Goal: Use online tool/utility: Utilize a website feature to perform a specific function

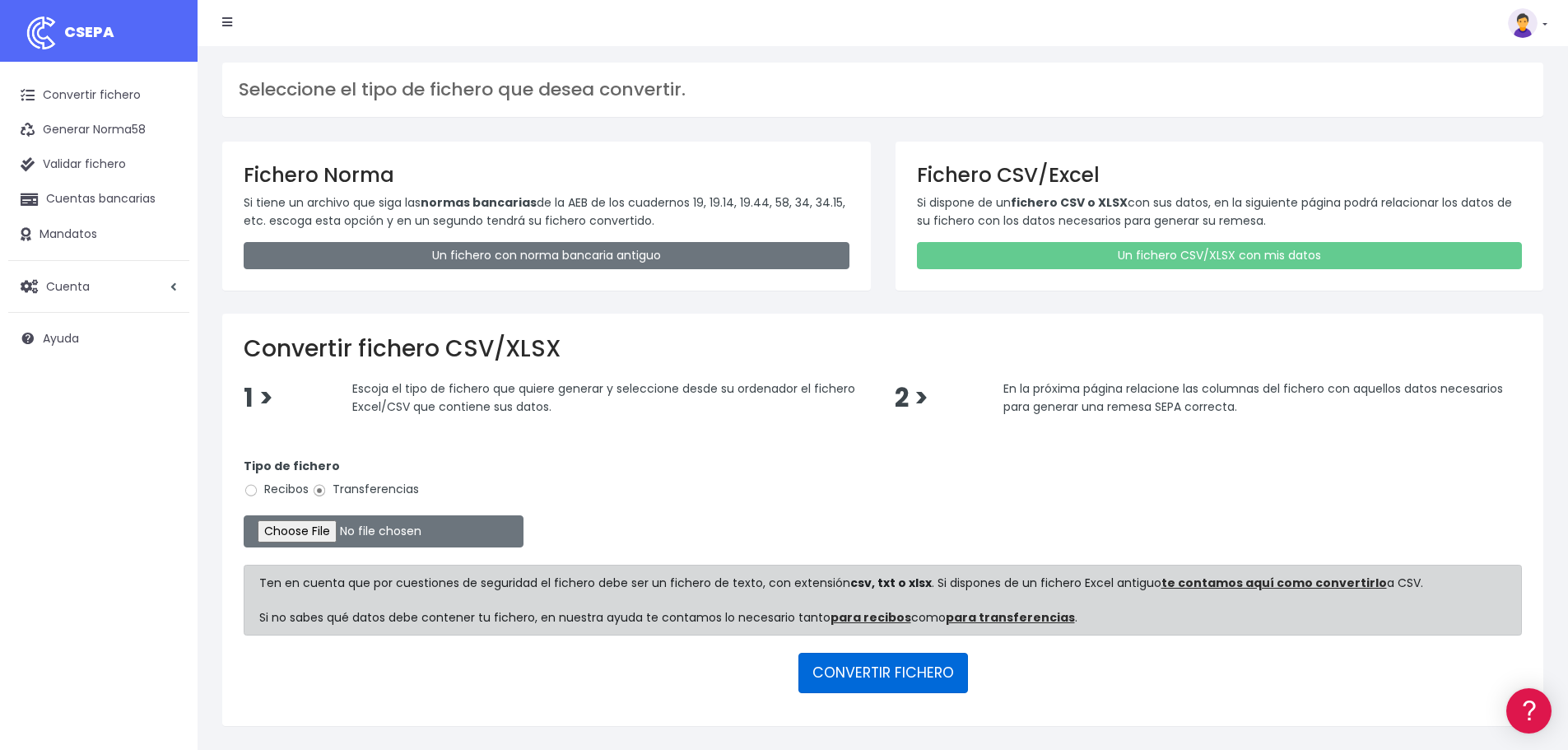
click at [901, 668] on button "CONVERTIR FICHERO" at bounding box center [882, 672] width 169 height 40
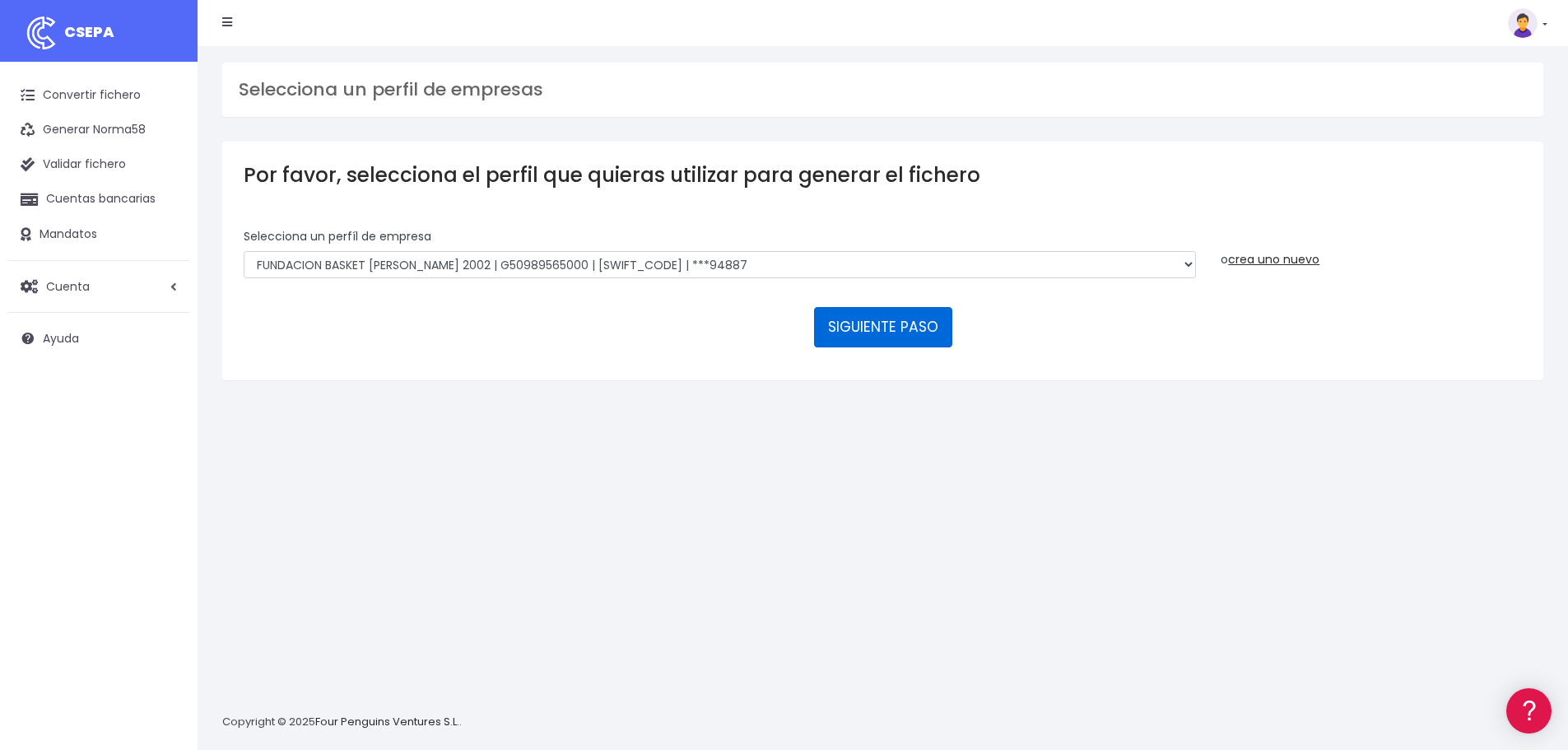
click at [917, 337] on button "SIGUIENTE PASO" at bounding box center [882, 327] width 138 height 40
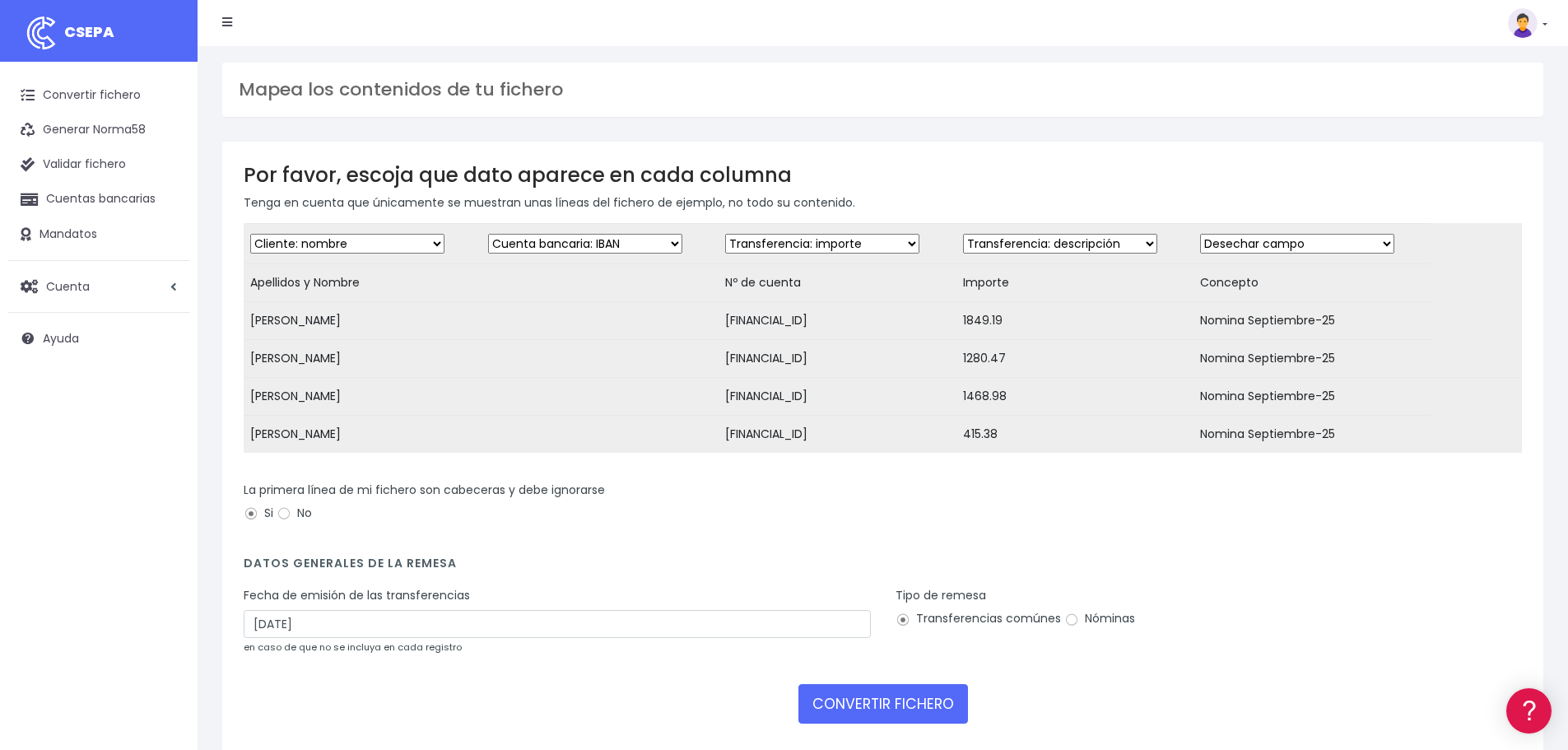
click at [658, 247] on select "Desechar campo Cliente: nombre Cliente: DNI Cliente: Email Cliente: referencia …" at bounding box center [584, 244] width 194 height 19
select select "dismiss"
click at [488, 234] on select "Desechar campo Cliente: nombre Cliente: DNI Cliente: Email Cliente: referencia …" at bounding box center [584, 244] width 194 height 19
click at [876, 242] on select "Desechar campo Cliente: nombre Cliente: DNI Cliente: Email Cliente: referencia …" at bounding box center [821, 244] width 194 height 19
select select "iban"
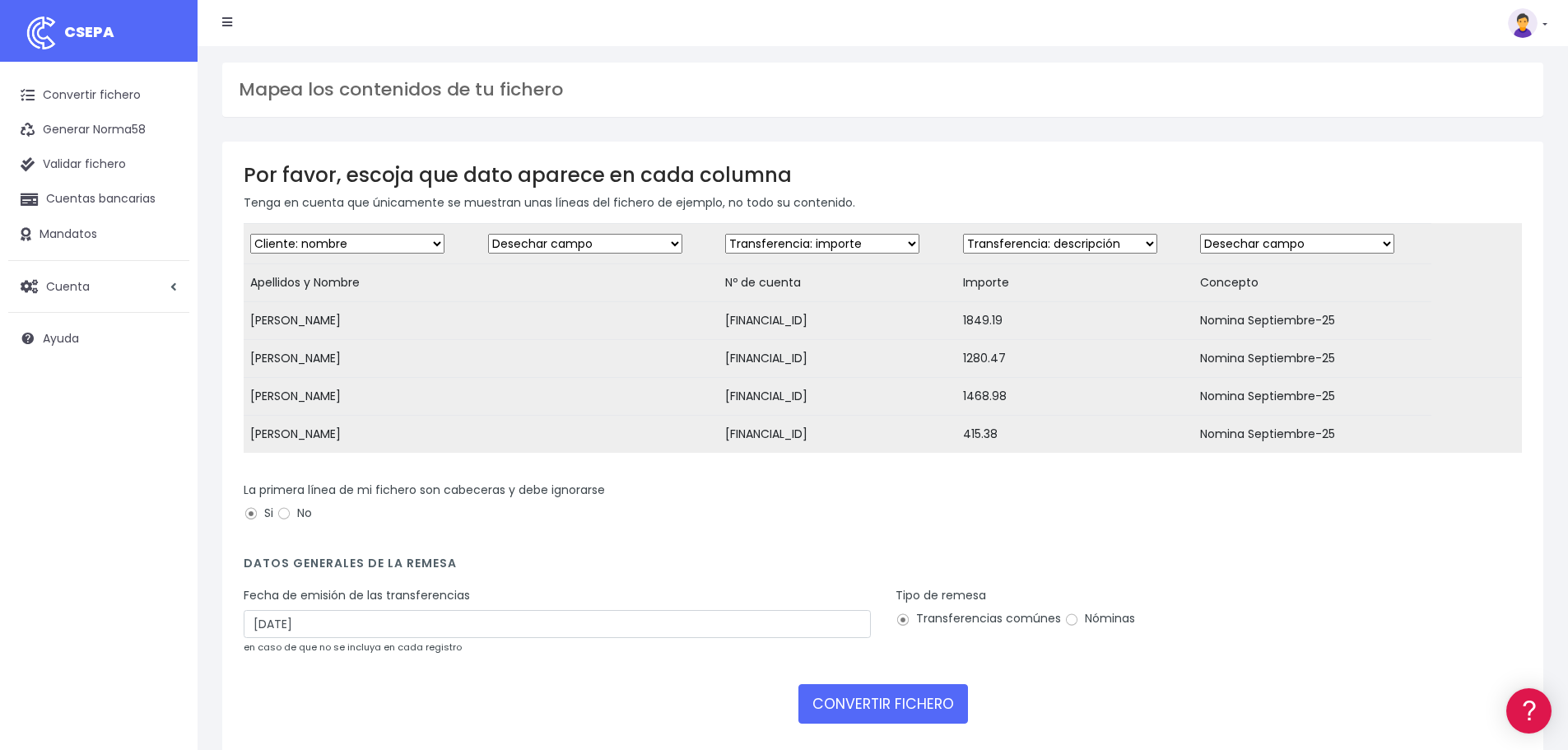
click at [725, 234] on select "Desechar campo Cliente: nombre Cliente: DNI Cliente: Email Cliente: referencia …" at bounding box center [821, 244] width 194 height 19
click at [1102, 247] on select "Desechar campo Cliente: nombre Cliente: DNI Cliente: Email Cliente: referencia …" at bounding box center [1060, 244] width 194 height 19
select select "amount"
click at [963, 234] on select "Desechar campo Cliente: nombre Cliente: DNI Cliente: Email Cliente: referencia …" at bounding box center [1060, 244] width 194 height 19
click at [1331, 240] on select "Desechar campo Cliente: nombre Cliente: DNI Cliente: Email Cliente: referencia …" at bounding box center [1297, 244] width 194 height 19
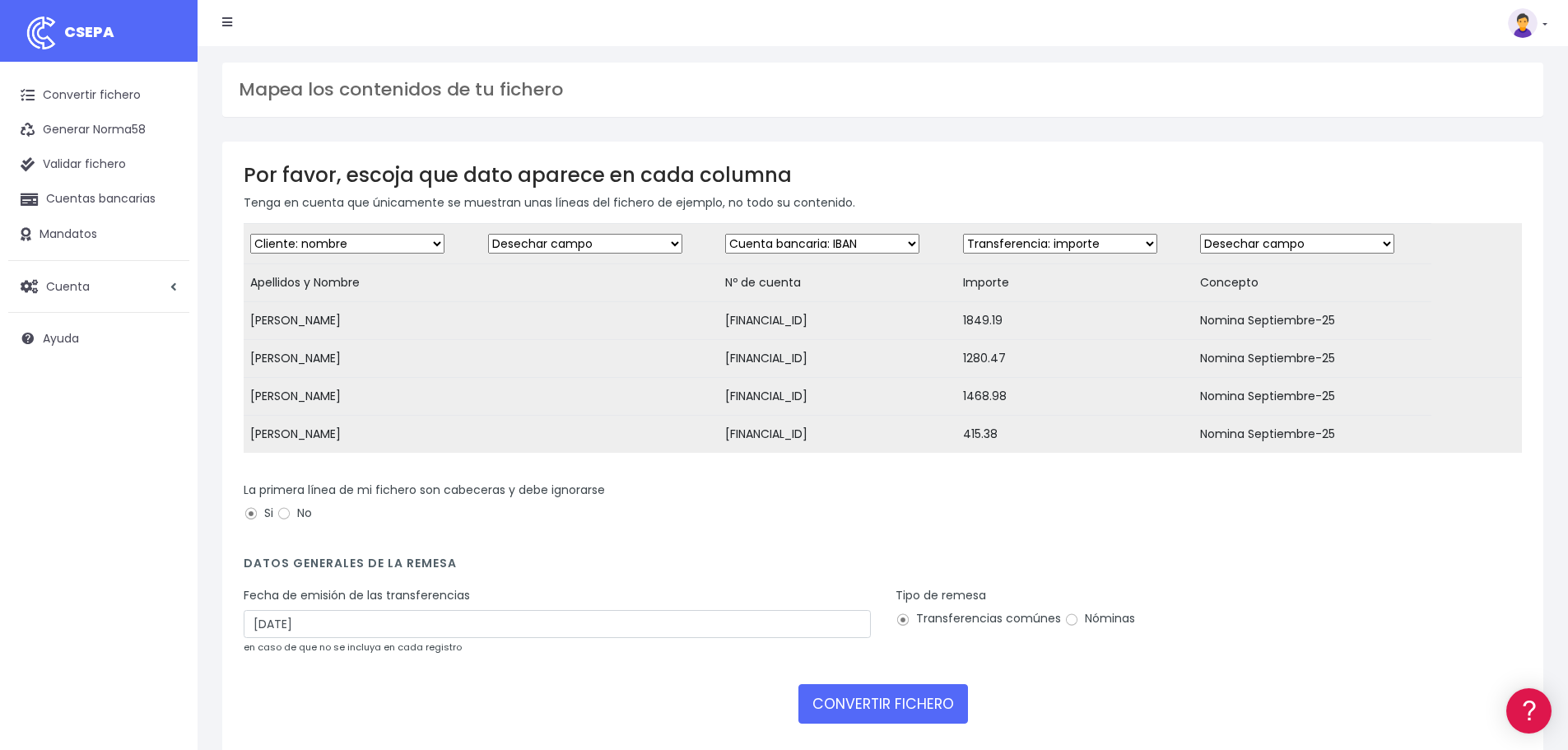
select select "description"
click at [1200, 234] on select "Desechar campo Cliente: nombre Cliente: DNI Cliente: Email Cliente: referencia …" at bounding box center [1297, 244] width 194 height 19
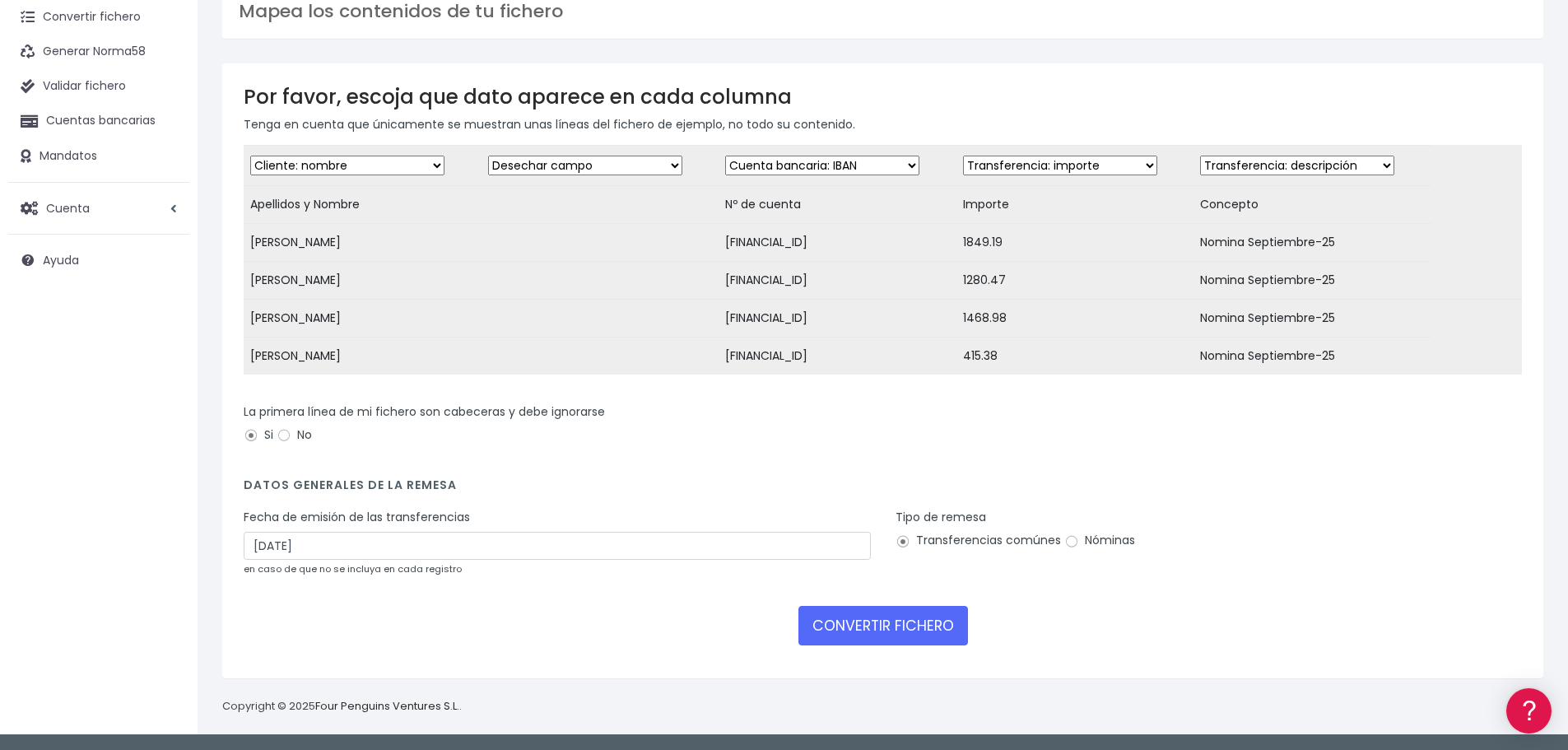
scroll to position [91, 0]
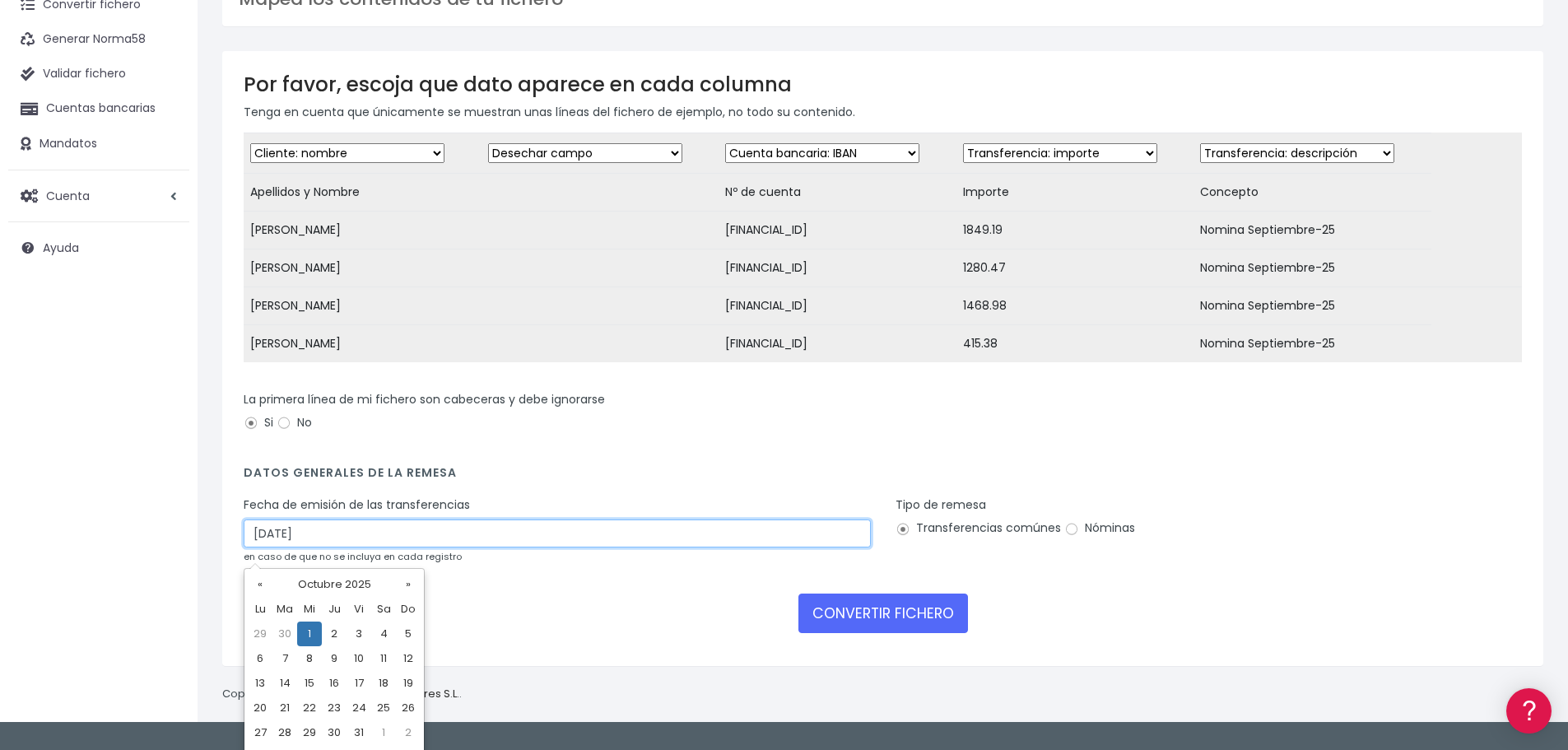
click at [311, 547] on input "01/10/2025" at bounding box center [556, 533] width 627 height 28
click at [336, 635] on td "2" at bounding box center [334, 634] width 25 height 25
type input "02/10/2025"
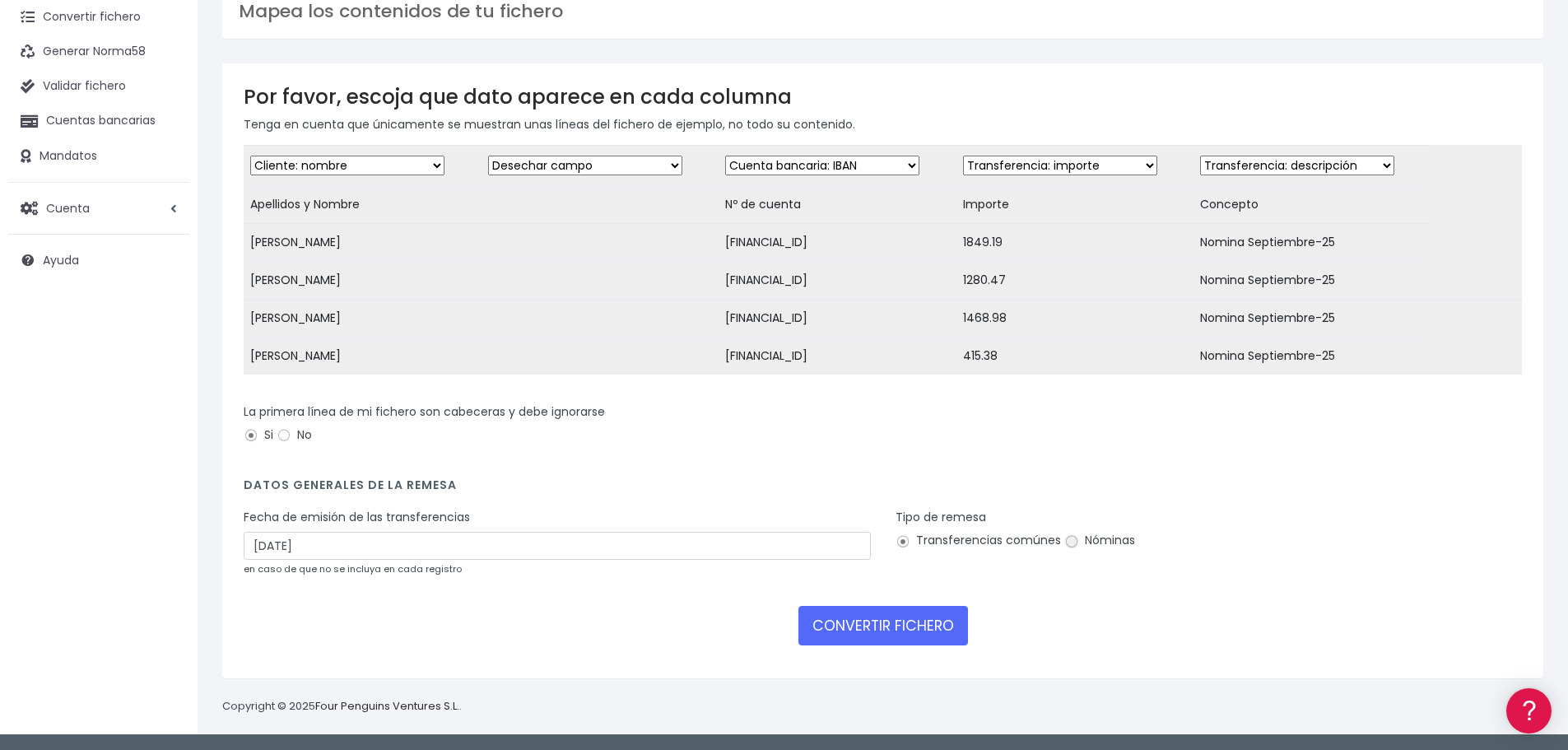
click at [1066, 540] on input "Nóminas" at bounding box center [1070, 541] width 14 height 14
radio input "true"
click at [869, 635] on button "CONVERTIR FICHERO" at bounding box center [882, 625] width 169 height 40
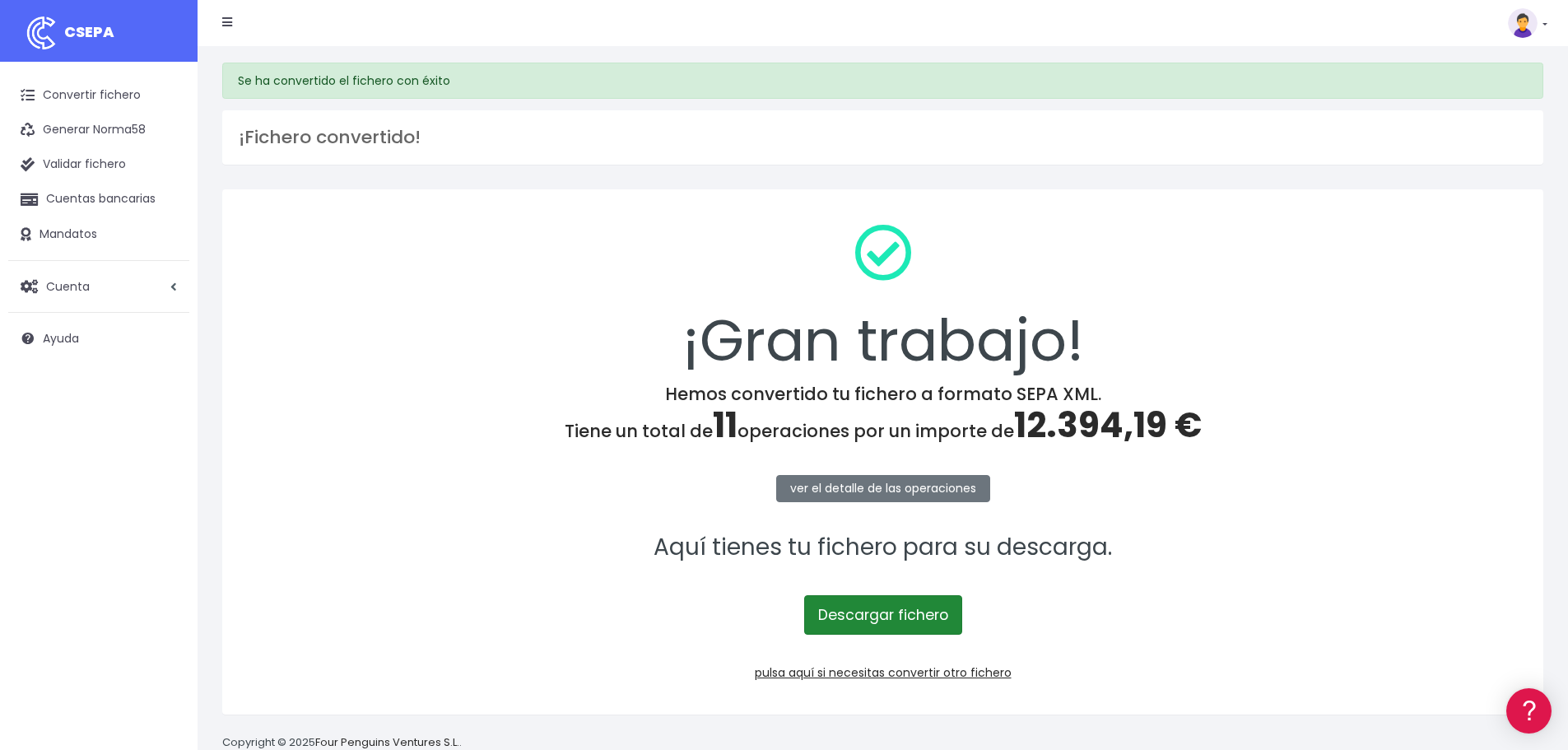
click at [908, 614] on link "Descargar fichero" at bounding box center [883, 615] width 158 height 40
